Goal: Task Accomplishment & Management: Manage account settings

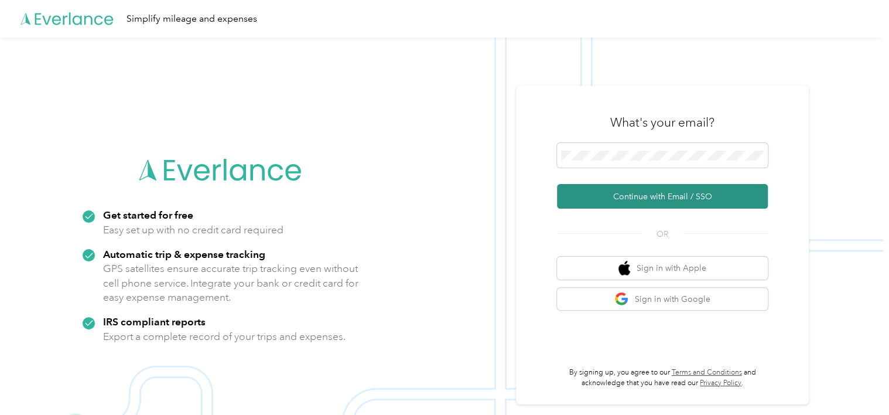
click at [633, 201] on button "Continue with Email / SSO" at bounding box center [662, 196] width 211 height 25
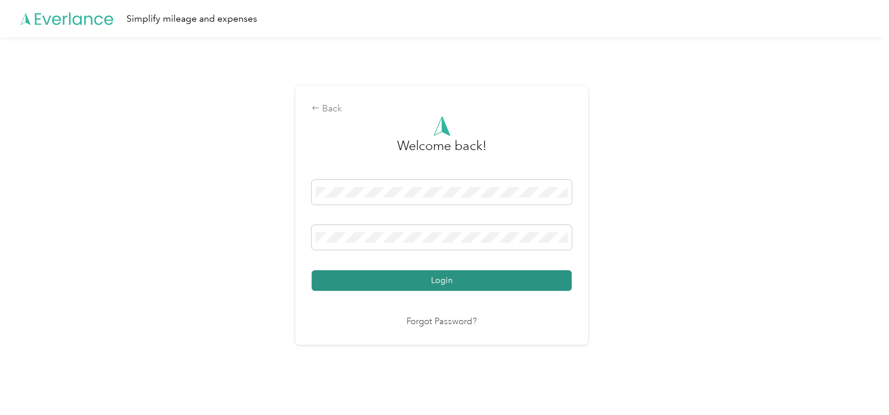
click at [362, 272] on button "Login" at bounding box center [442, 280] width 260 height 21
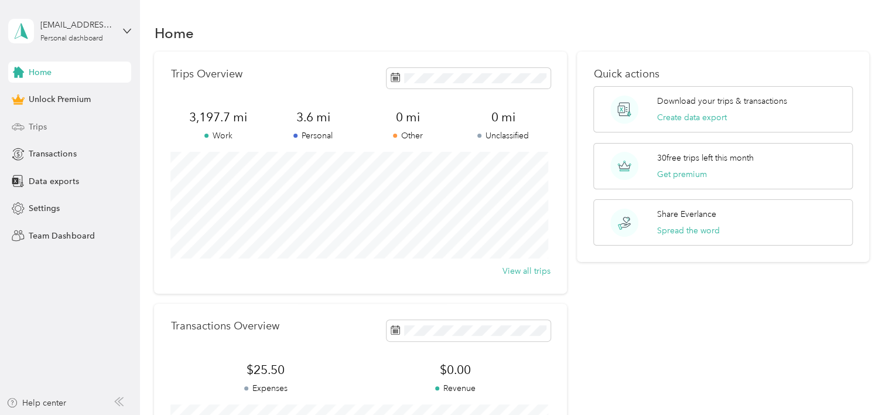
click at [29, 132] on span "Trips" at bounding box center [38, 127] width 18 height 12
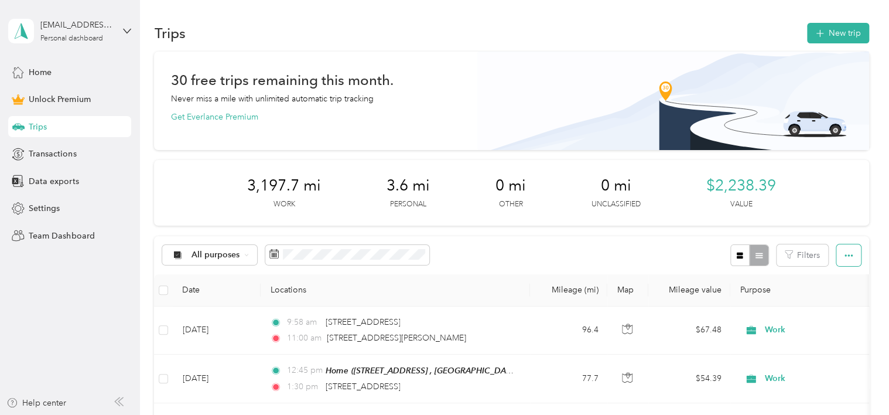
click at [845, 256] on icon "button" at bounding box center [849, 255] width 8 height 8
click at [834, 300] on span "Export" at bounding box center [829, 297] width 25 height 10
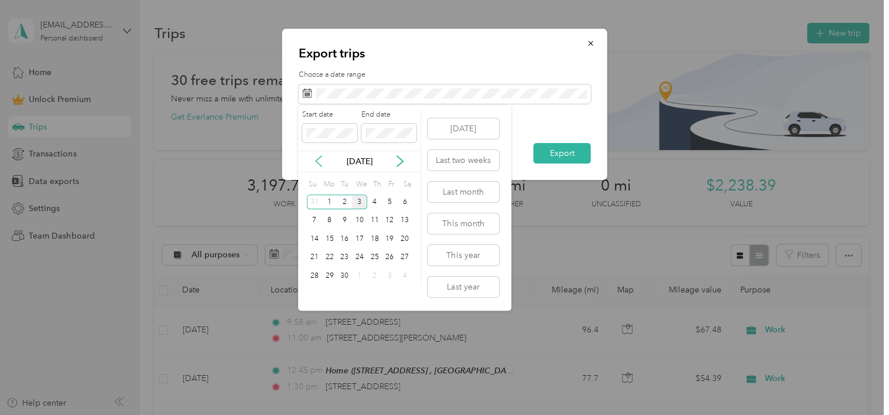
click at [319, 164] on icon at bounding box center [319, 161] width 12 height 12
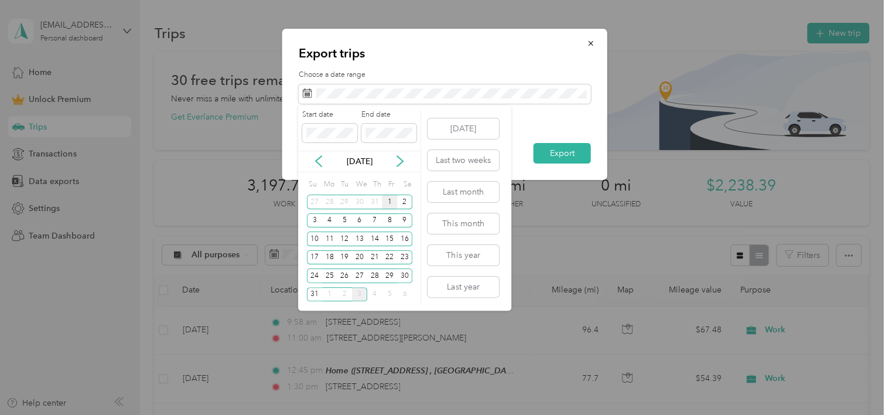
click at [389, 203] on div "1" at bounding box center [389, 202] width 15 height 15
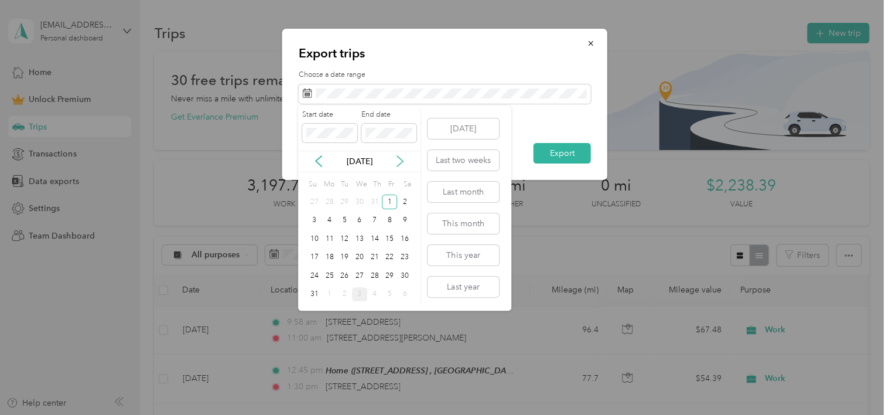
click at [397, 163] on icon at bounding box center [400, 161] width 12 height 12
click at [359, 200] on div "3" at bounding box center [359, 202] width 15 height 15
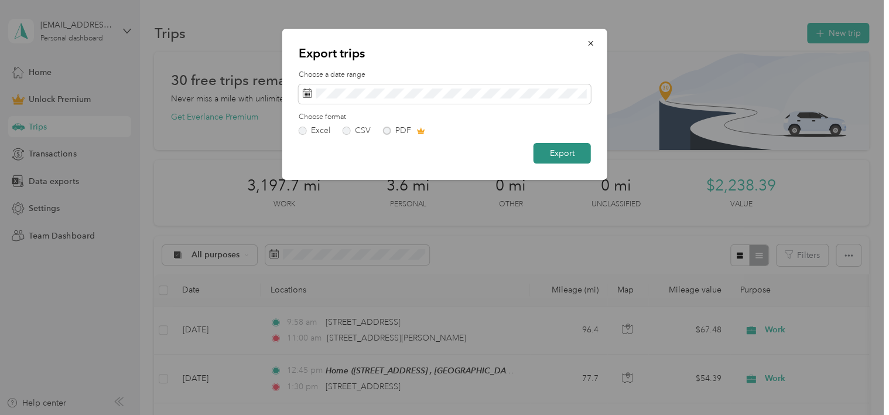
click at [566, 154] on button "Export" at bounding box center [562, 153] width 57 height 21
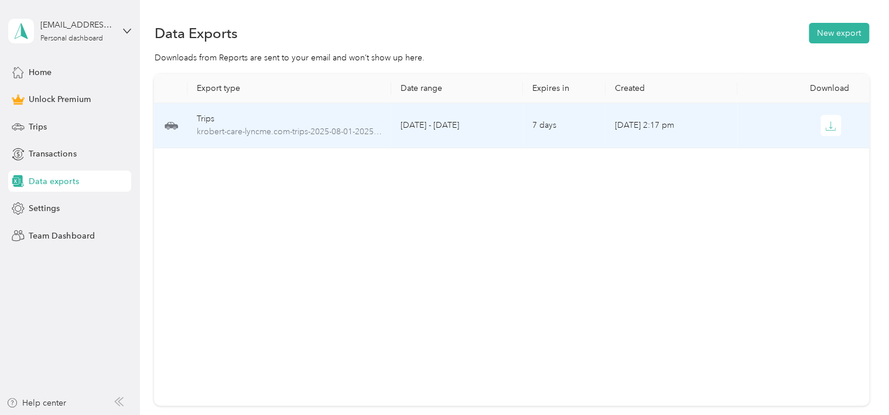
click at [816, 129] on div at bounding box center [803, 125] width 113 height 21
click at [830, 127] on icon "button" at bounding box center [831, 126] width 11 height 11
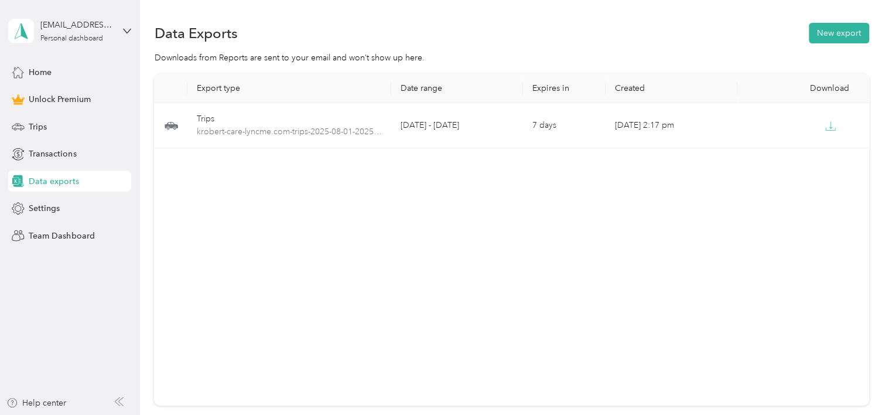
drag, startPoint x: 391, startPoint y: 13, endPoint x: 413, endPoint y: 6, distance: 23.0
click at [391, 13] on div "Data Exports New export Downloads from Reports are sent to your email and won’t…" at bounding box center [512, 255] width 744 height 510
click at [39, 129] on span "Trips" at bounding box center [38, 127] width 18 height 12
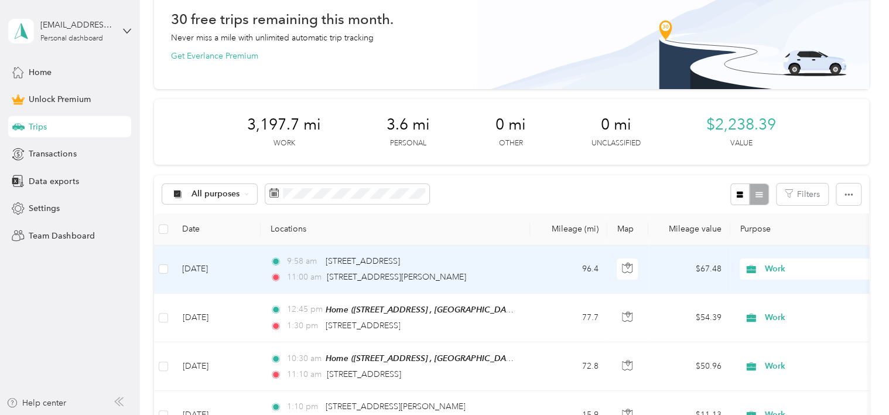
scroll to position [59, 0]
